Goal: Navigation & Orientation: Find specific page/section

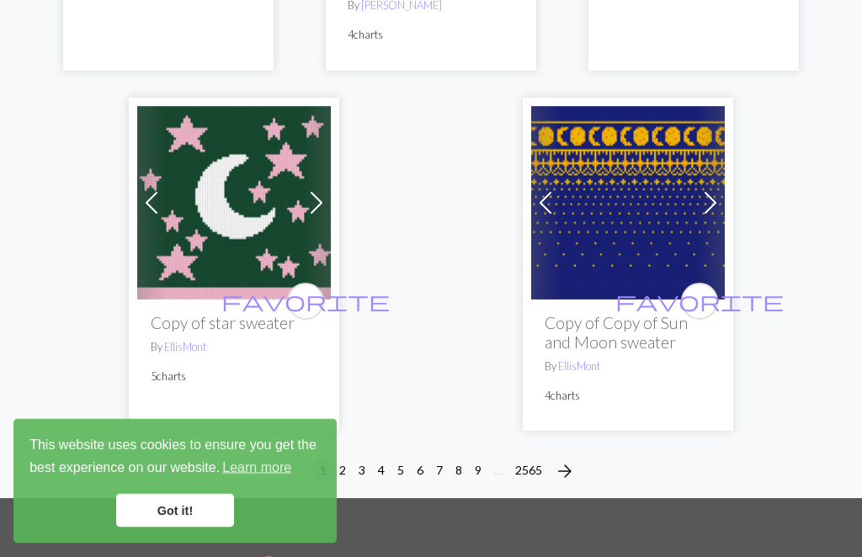
scroll to position [5581, 0]
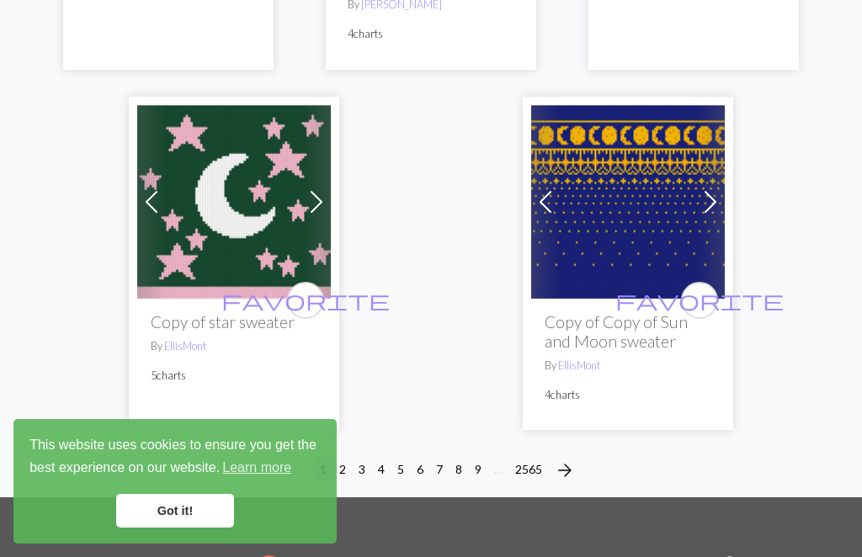
click at [352, 457] on button "3" at bounding box center [362, 469] width 20 height 24
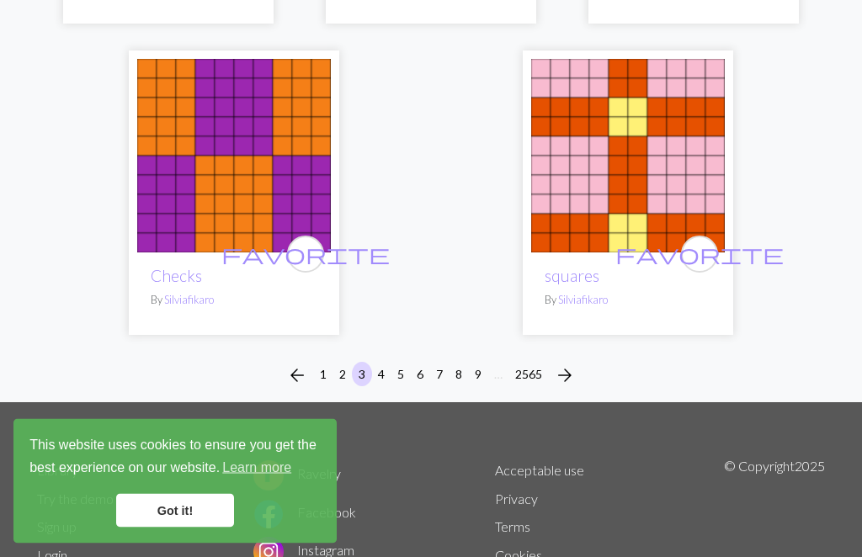
scroll to position [5725, 0]
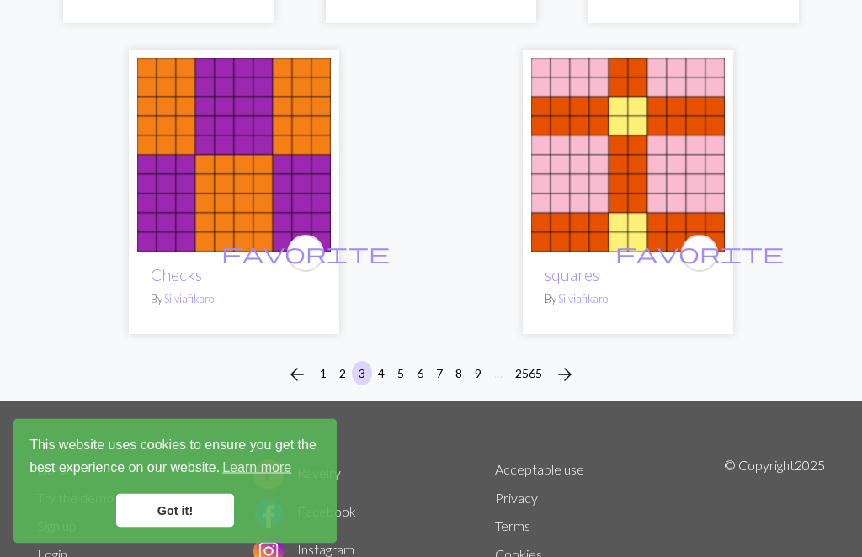
click at [395, 362] on button "5" at bounding box center [401, 374] width 20 height 24
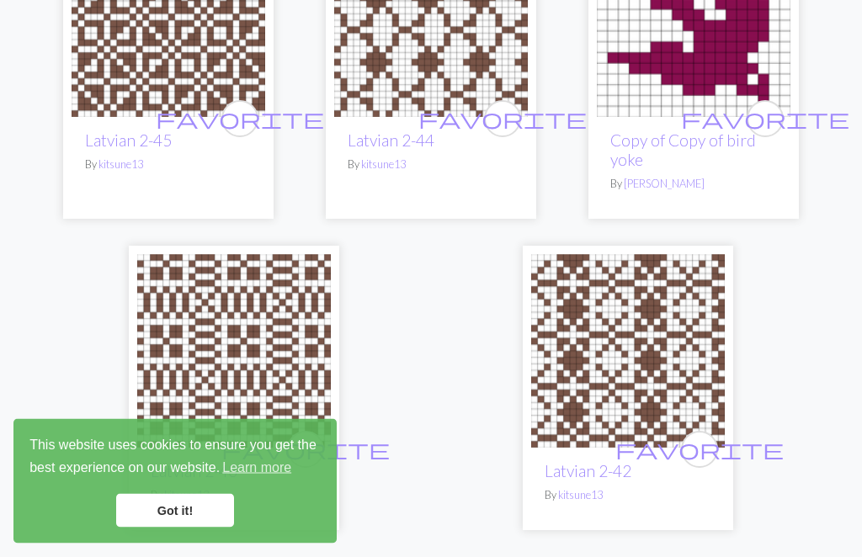
scroll to position [5607, 0]
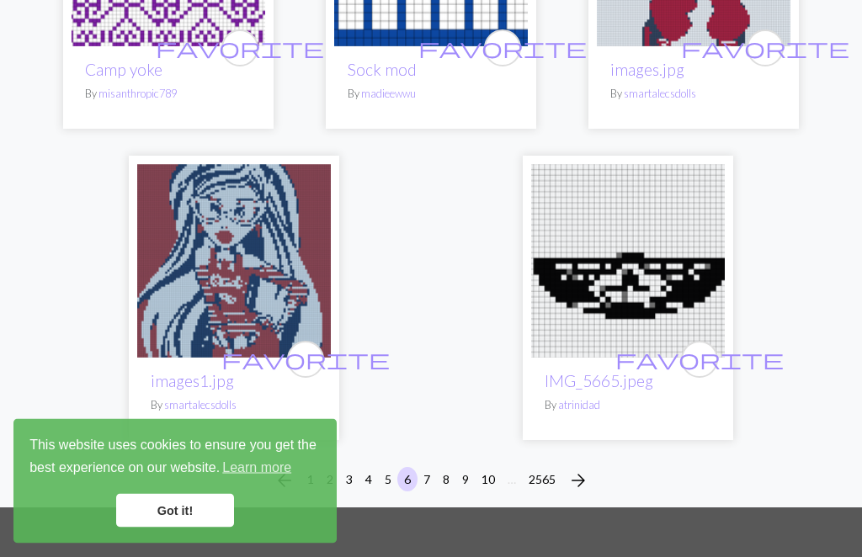
scroll to position [5600, 0]
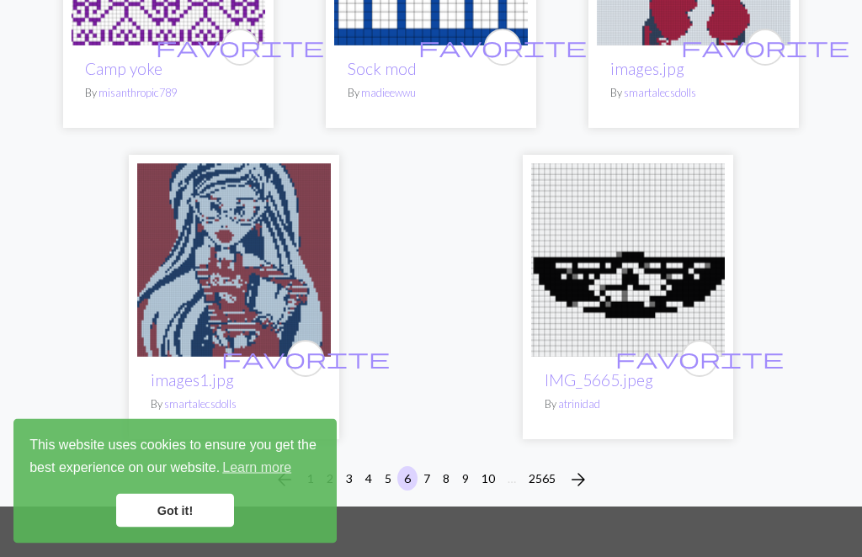
click at [441, 467] on button "8" at bounding box center [446, 479] width 20 height 24
click at [440, 466] on button "8" at bounding box center [446, 478] width 20 height 24
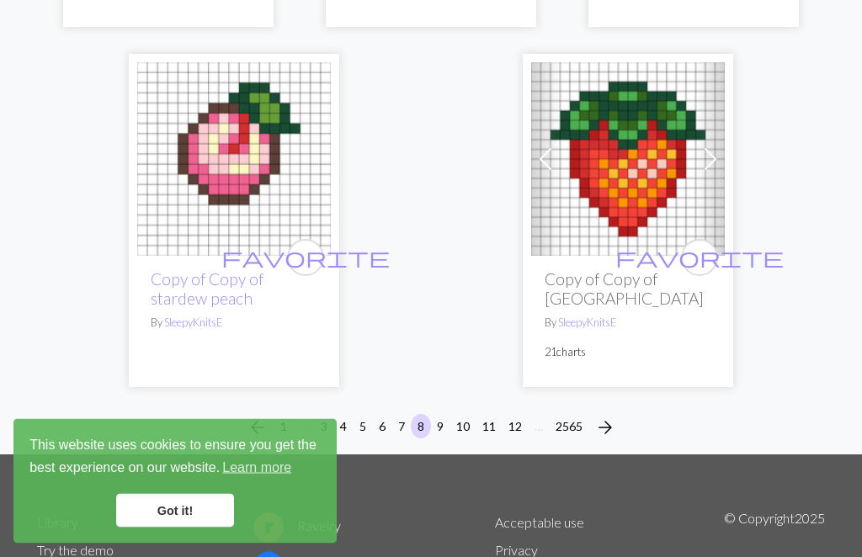
scroll to position [5631, 0]
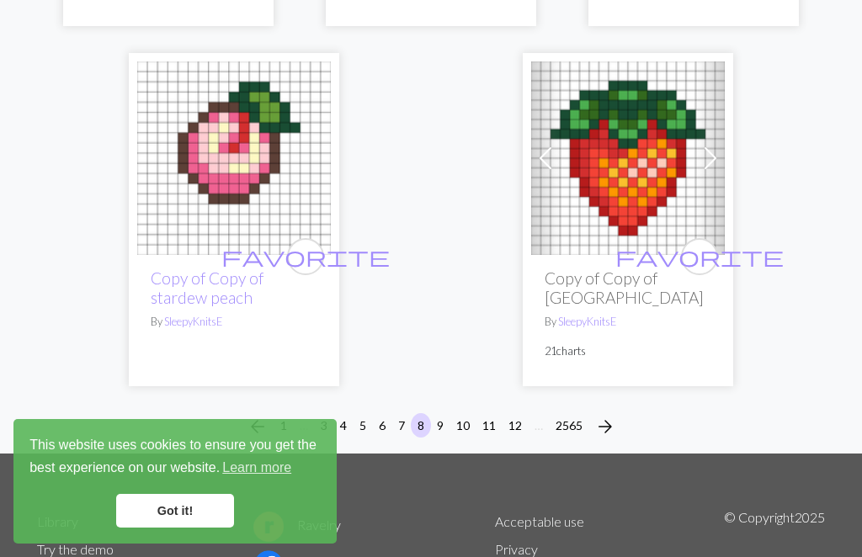
click at [454, 413] on button "10" at bounding box center [463, 425] width 27 height 24
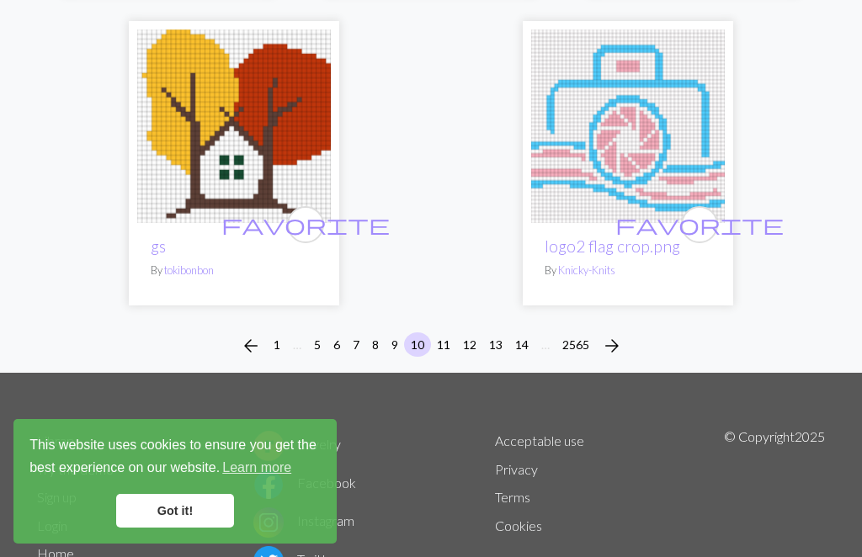
scroll to position [5706, 0]
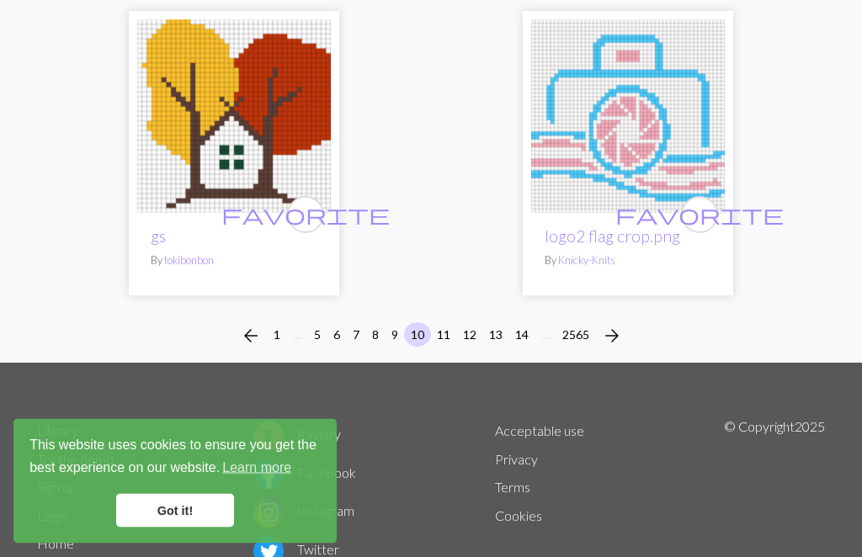
click at [446, 323] on button "11" at bounding box center [443, 335] width 27 height 24
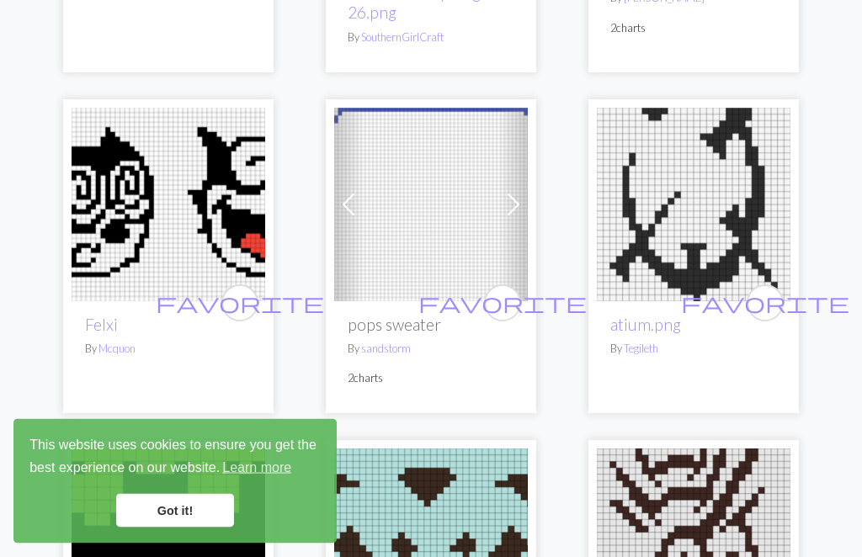
scroll to position [4681, 0]
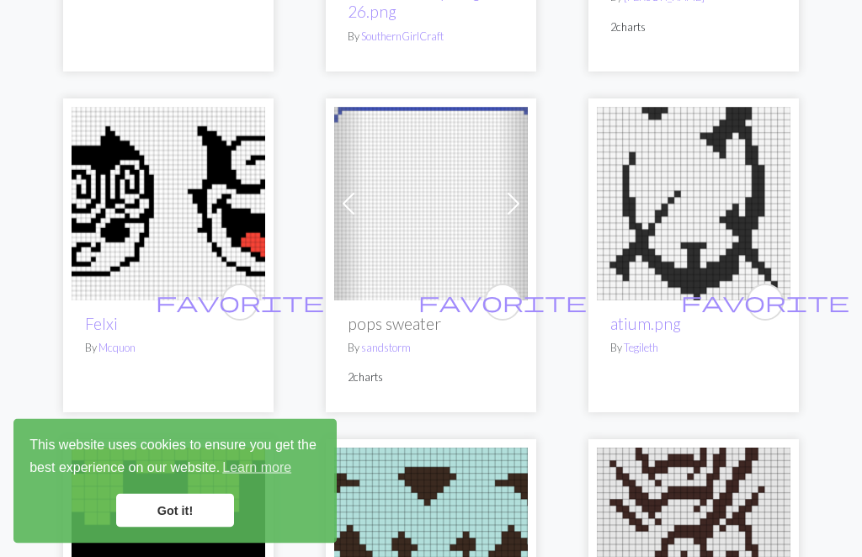
click at [85, 315] on link "Felxi" at bounding box center [101, 324] width 33 height 19
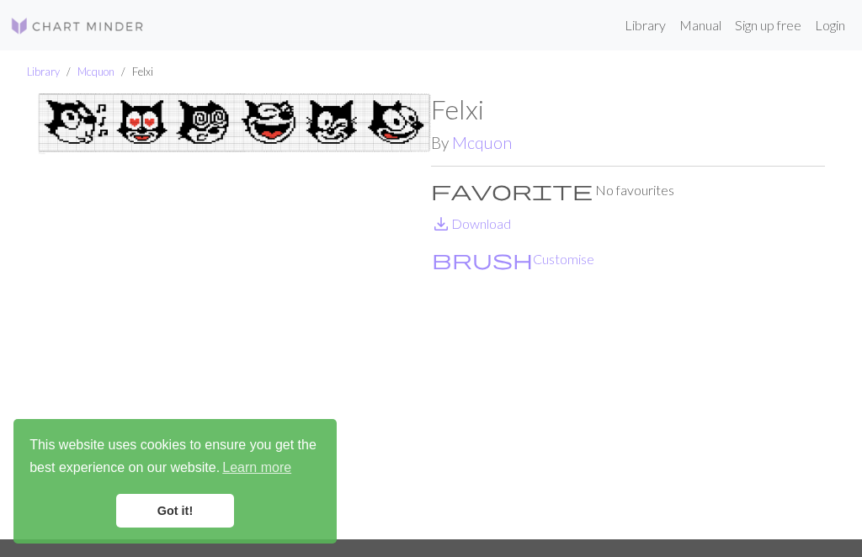
click at [96, 184] on img at bounding box center [234, 316] width 394 height 446
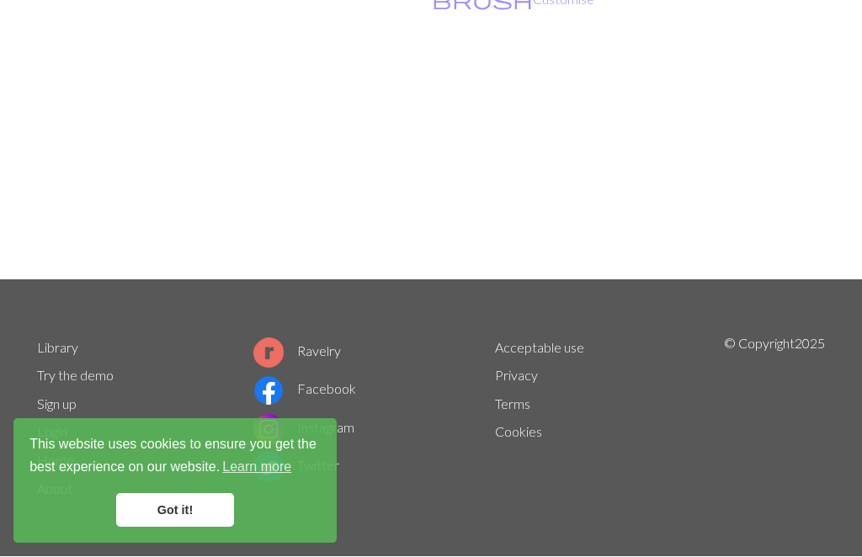
click at [322, 345] on link "Ravelry" at bounding box center [297, 352] width 88 height 16
